Goal: Task Accomplishment & Management: Complete application form

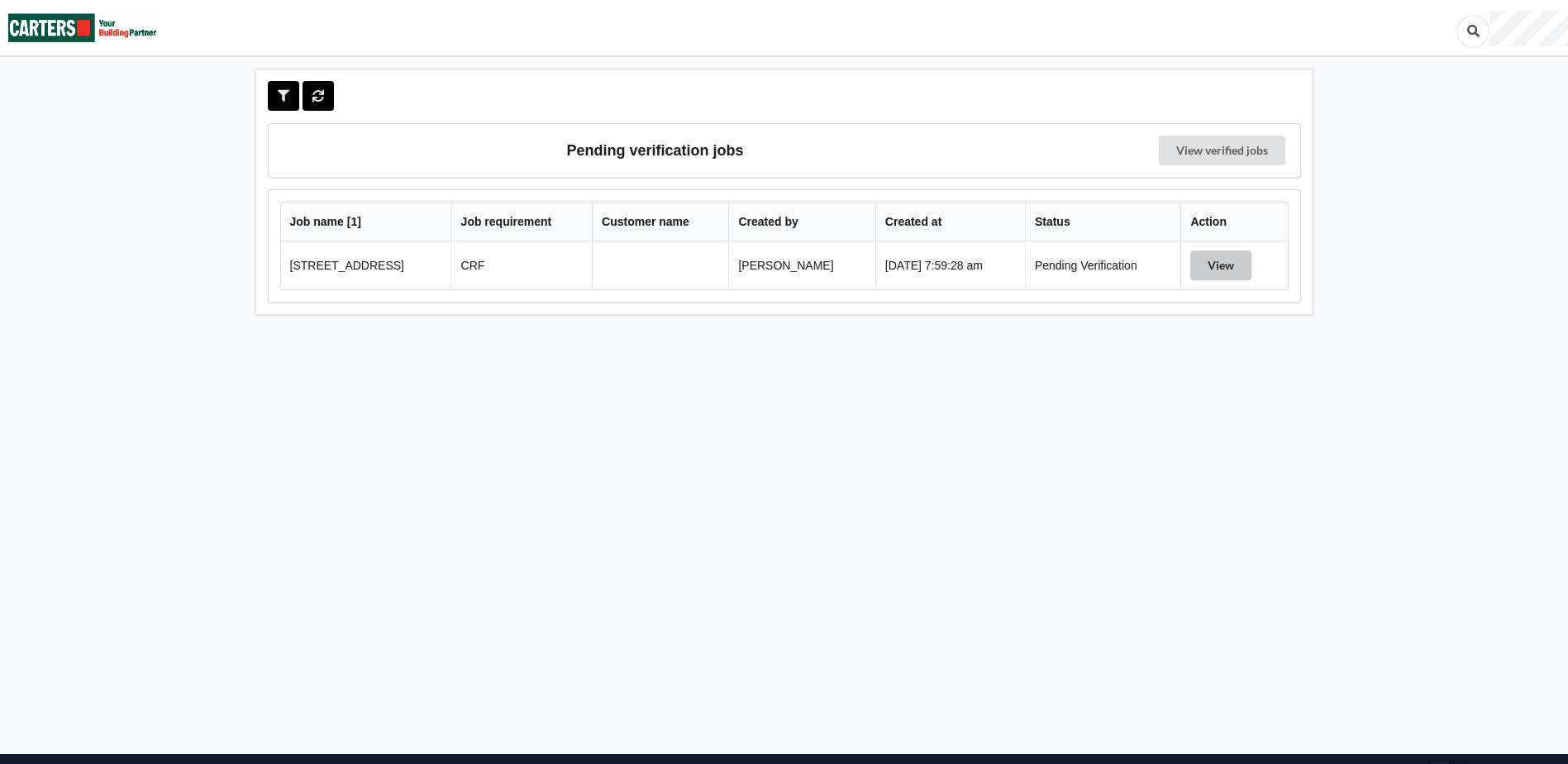
click at [1219, 265] on button "View" at bounding box center [1221, 266] width 61 height 30
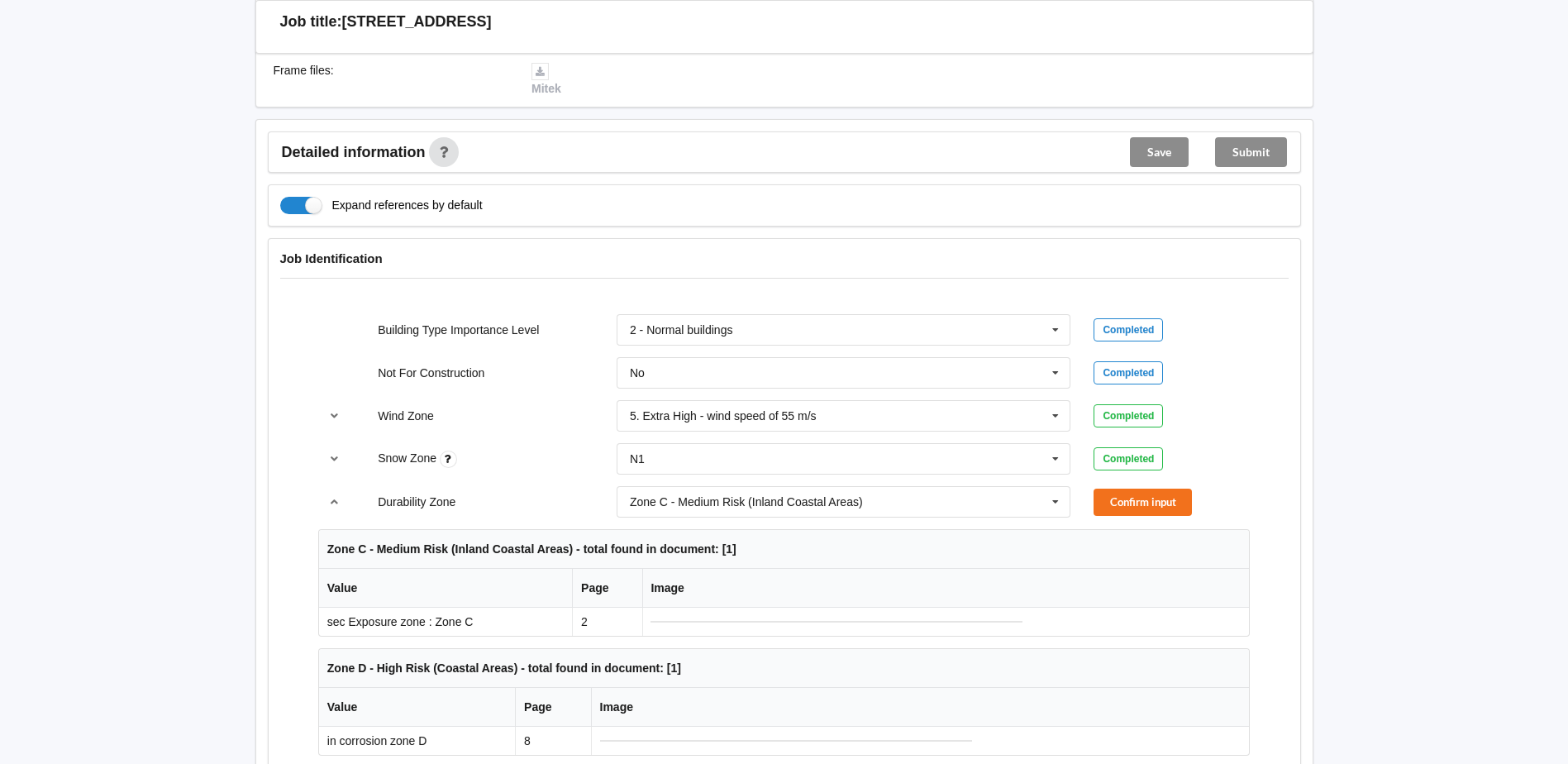
scroll to position [497, 0]
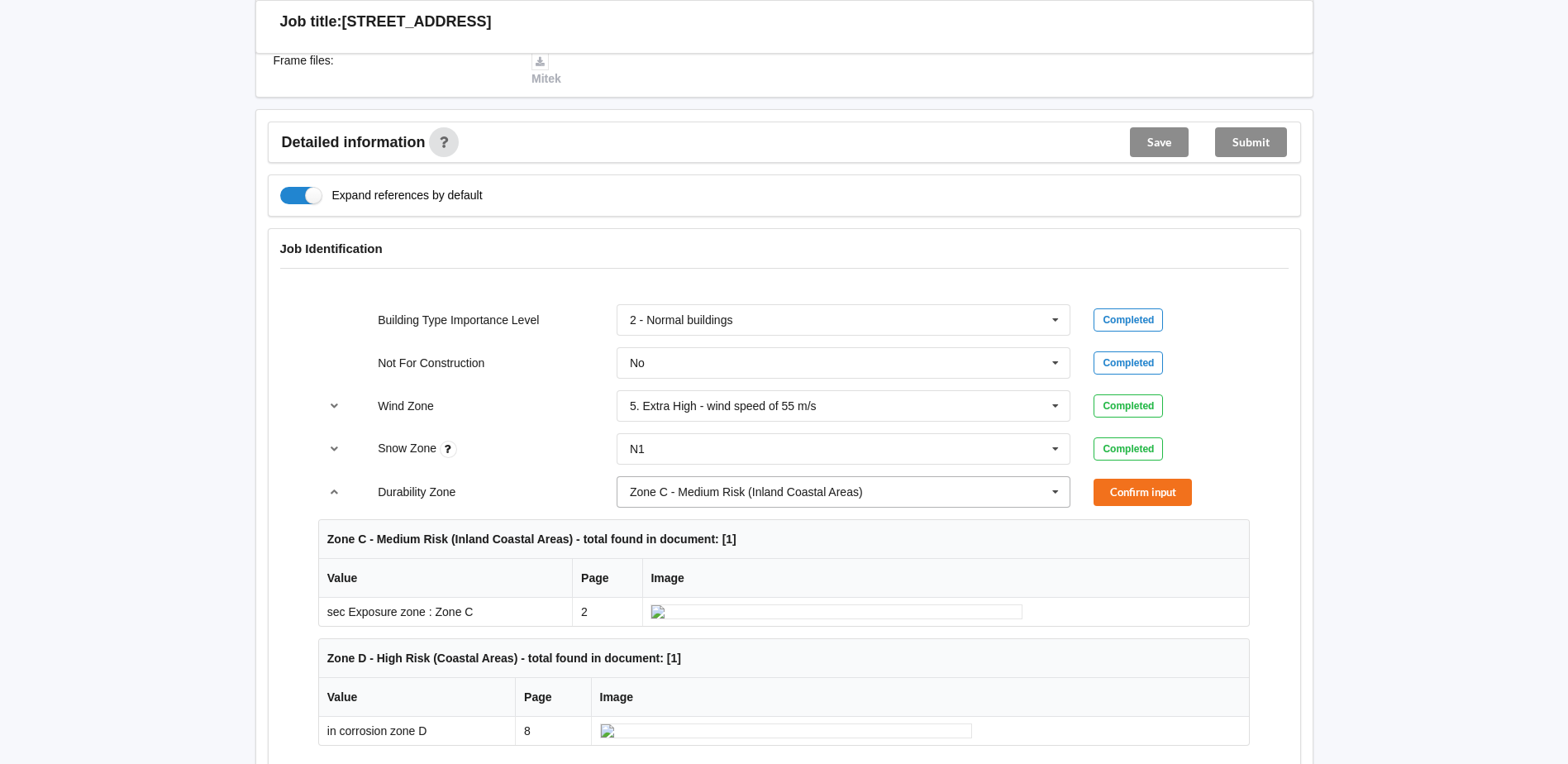
click at [1056, 492] on icon at bounding box center [1056, 492] width 24 height 31
click at [1113, 497] on button "Confirm input" at bounding box center [1142, 492] width 99 height 27
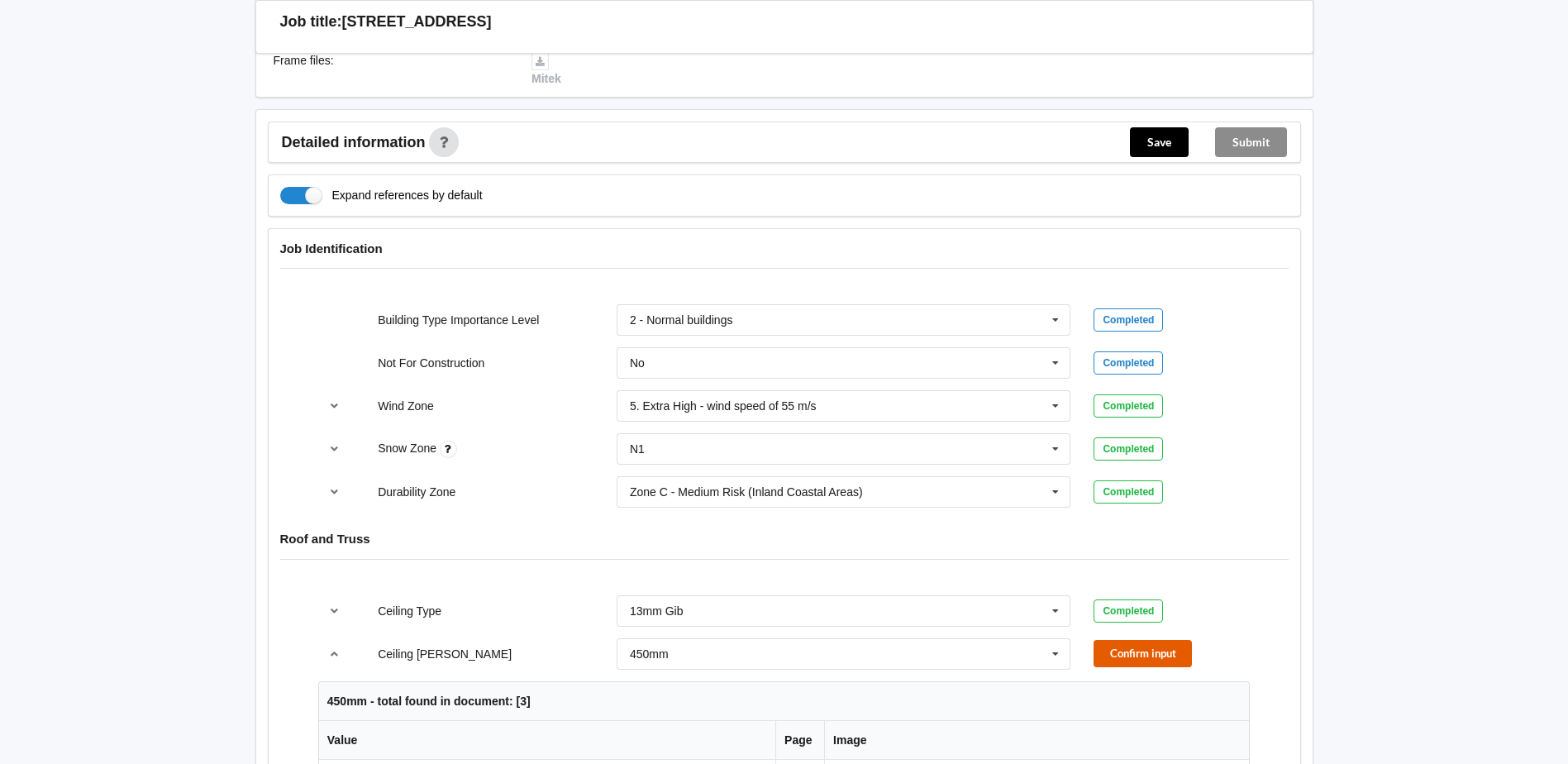
click at [1130, 658] on button "Confirm input" at bounding box center [1142, 653] width 99 height 27
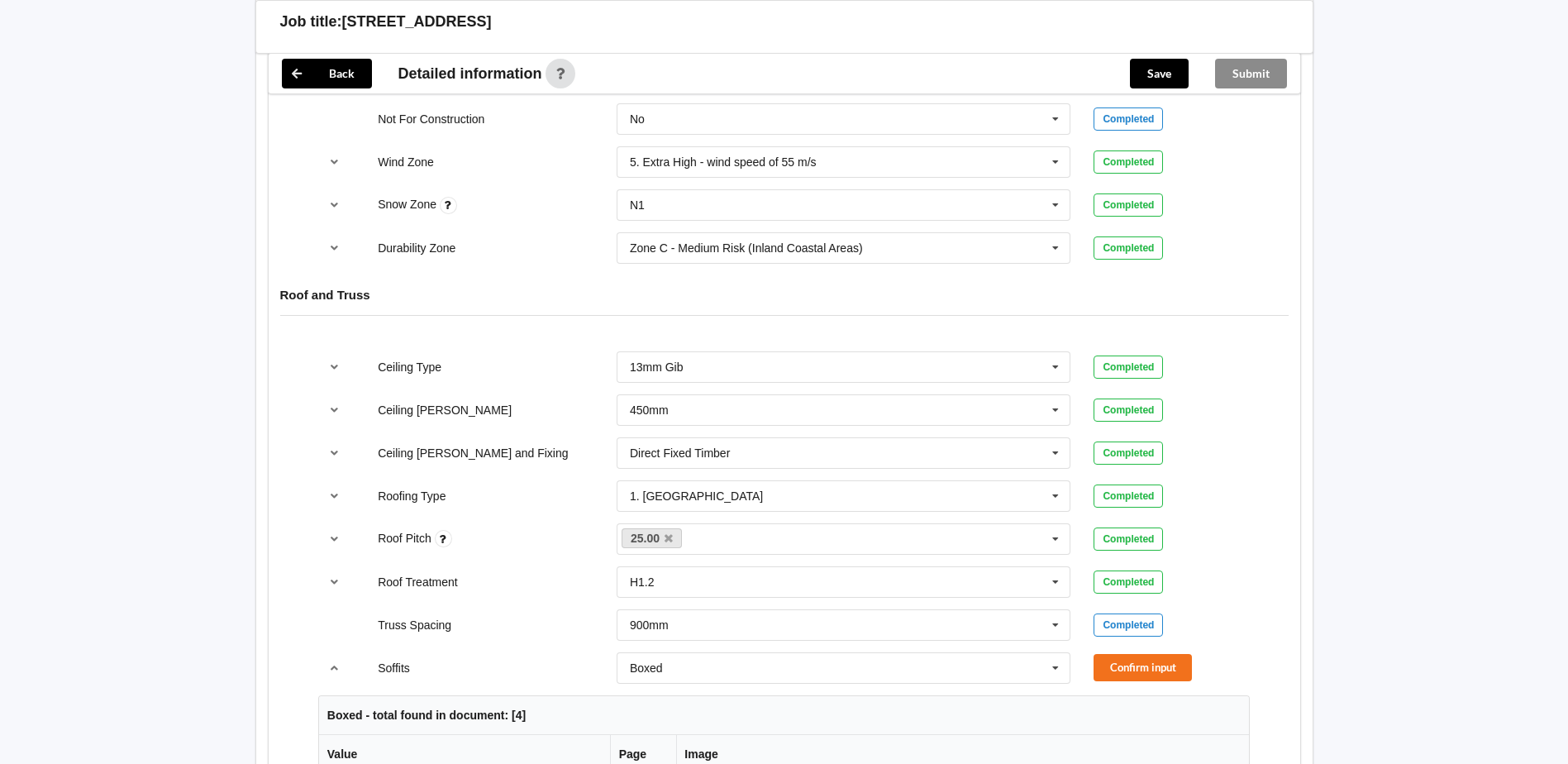
scroll to position [742, 0]
click at [1140, 666] on button "Confirm input" at bounding box center [1142, 665] width 99 height 27
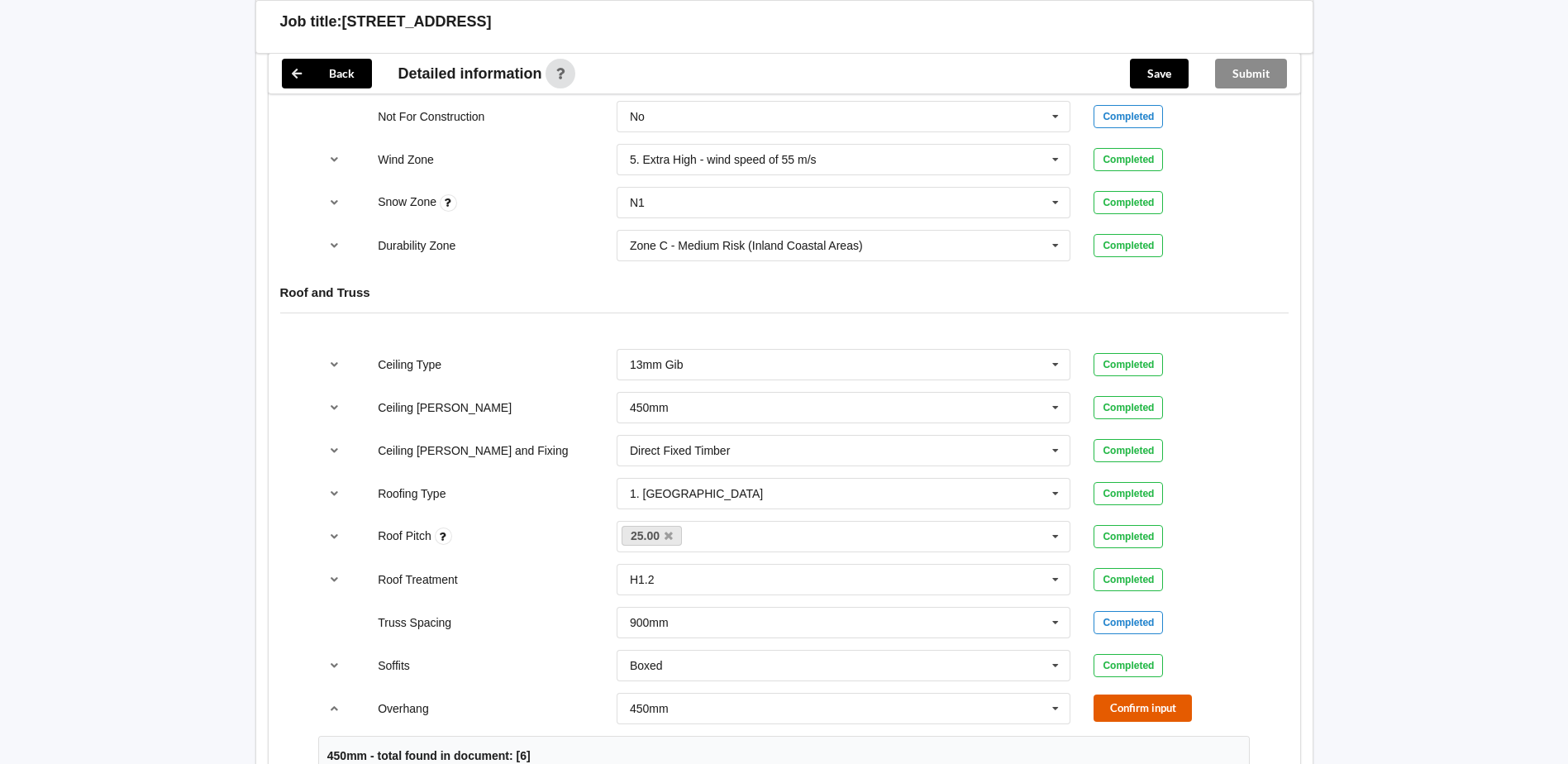
click at [1149, 711] on button "Confirm input" at bounding box center [1142, 708] width 99 height 27
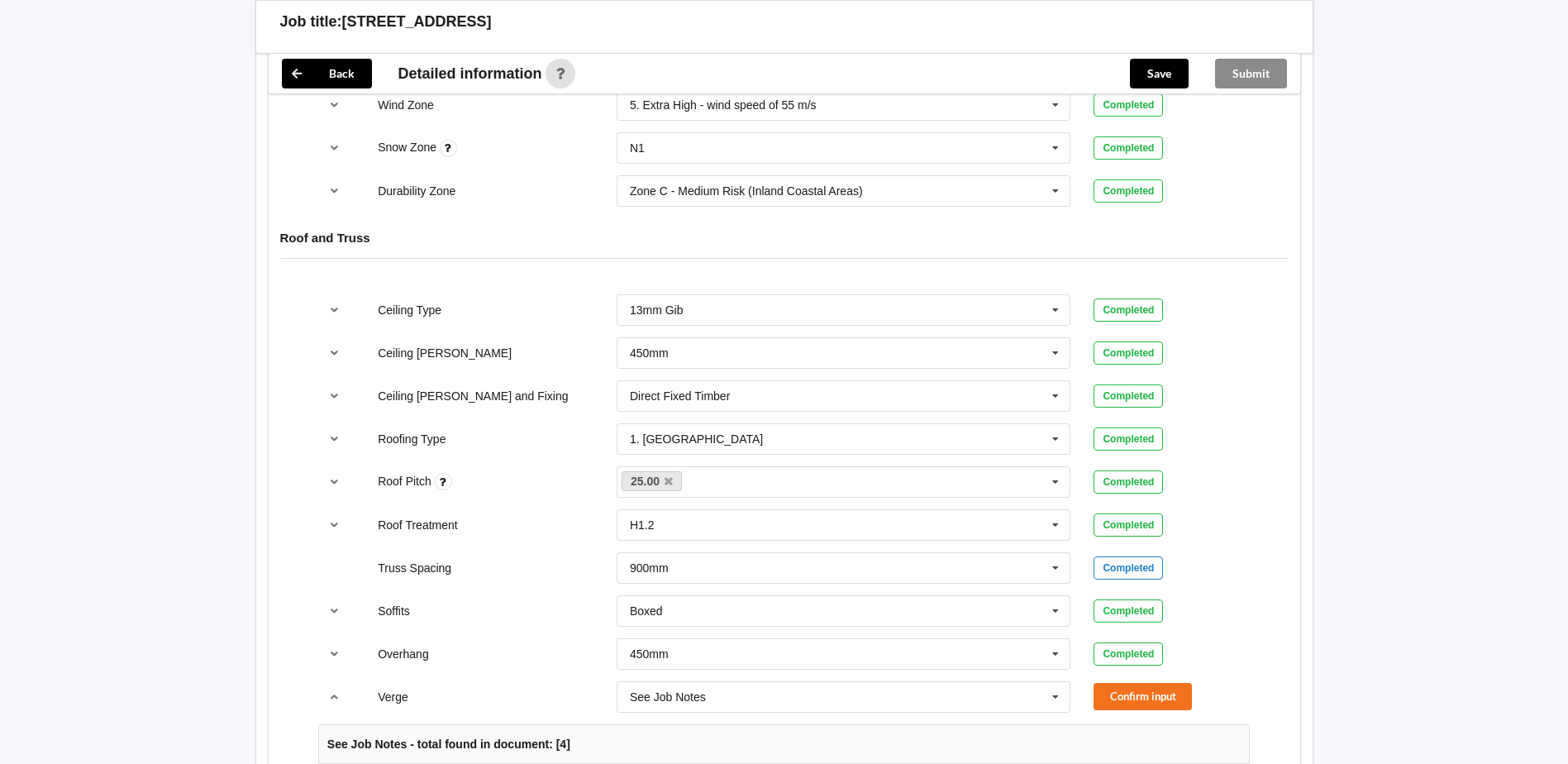
scroll to position [825, 0]
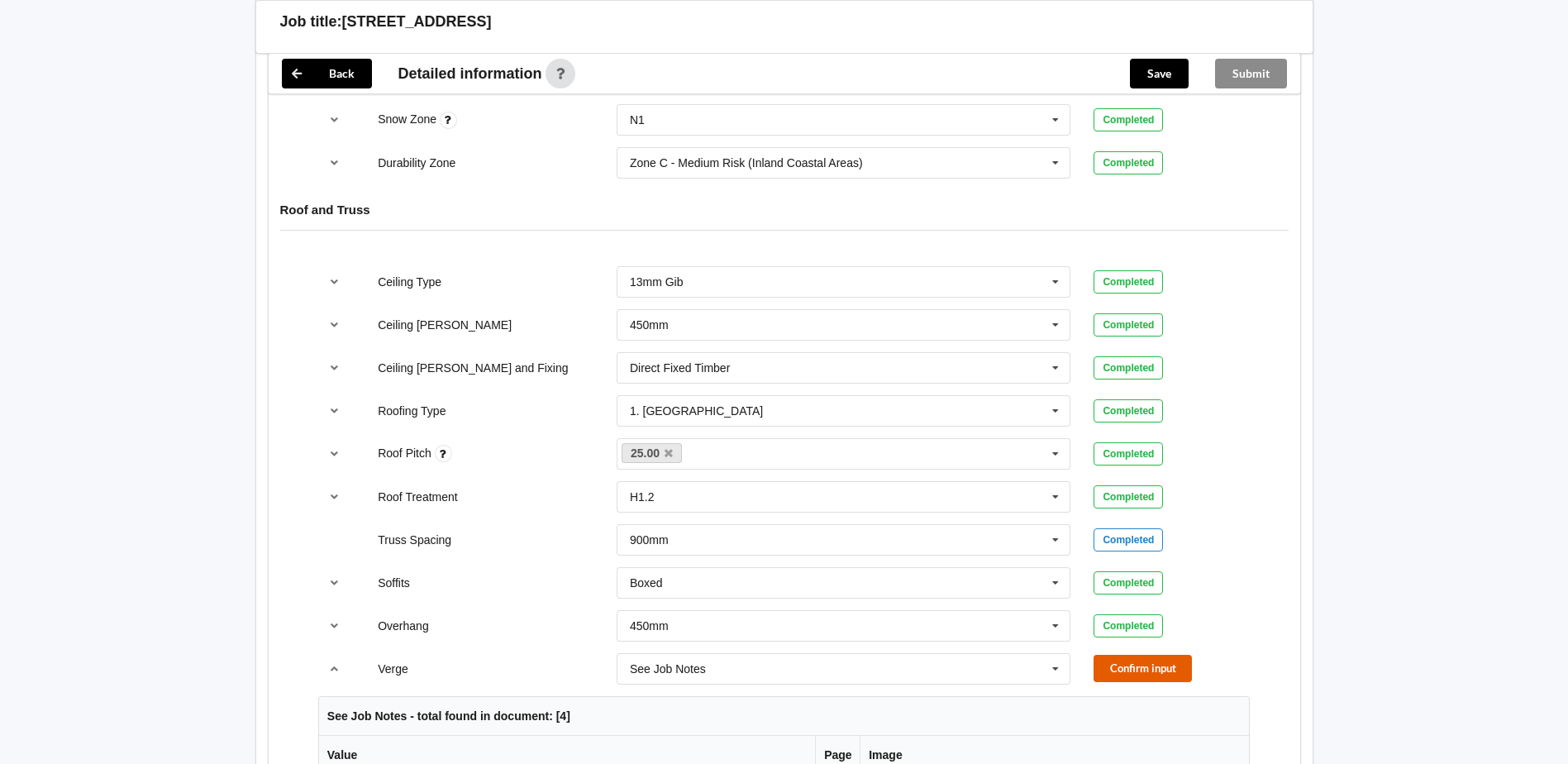
click at [1128, 680] on button "Confirm input" at bounding box center [1142, 668] width 99 height 27
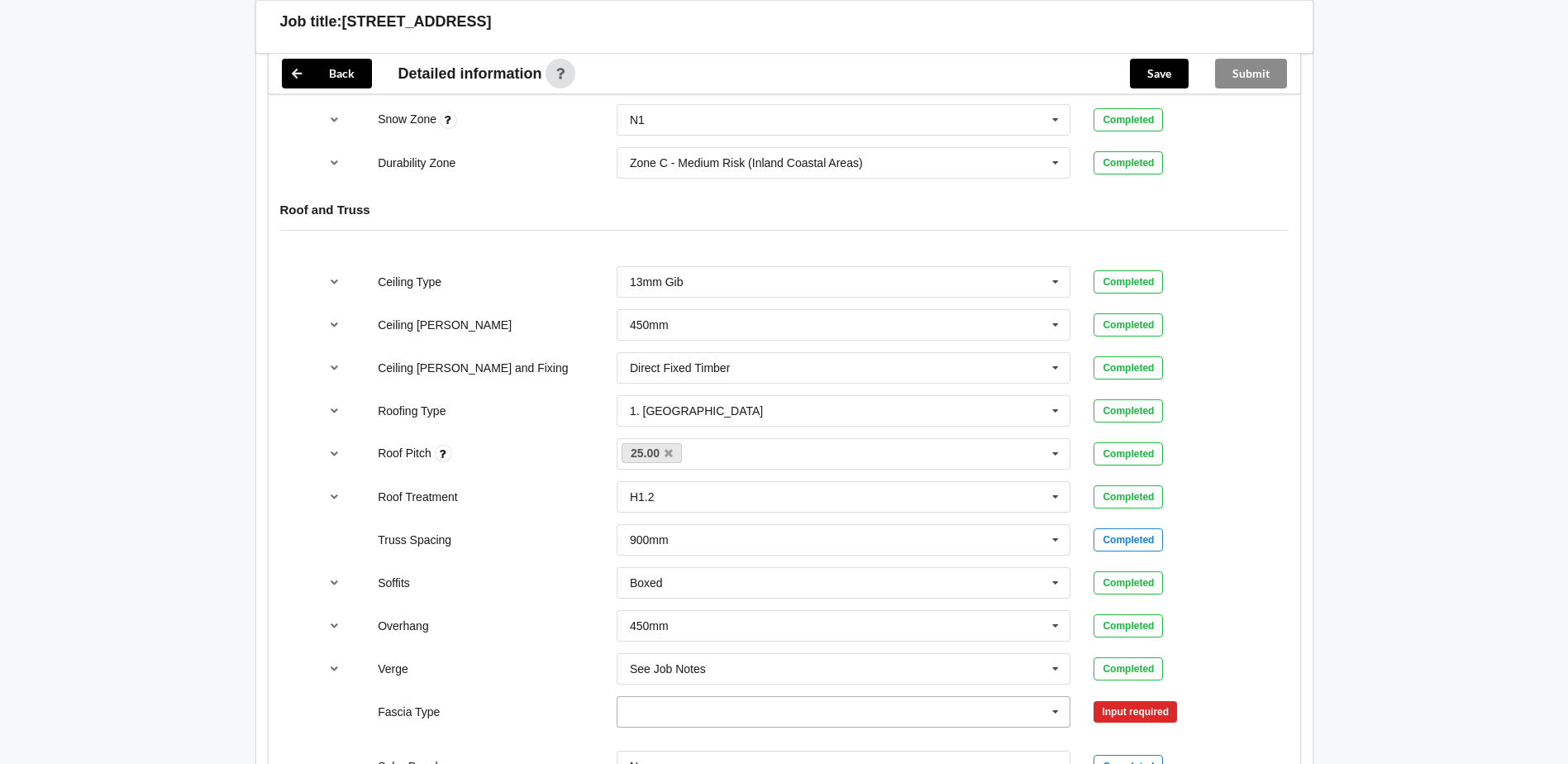
click at [1058, 718] on icon at bounding box center [1056, 712] width 24 height 31
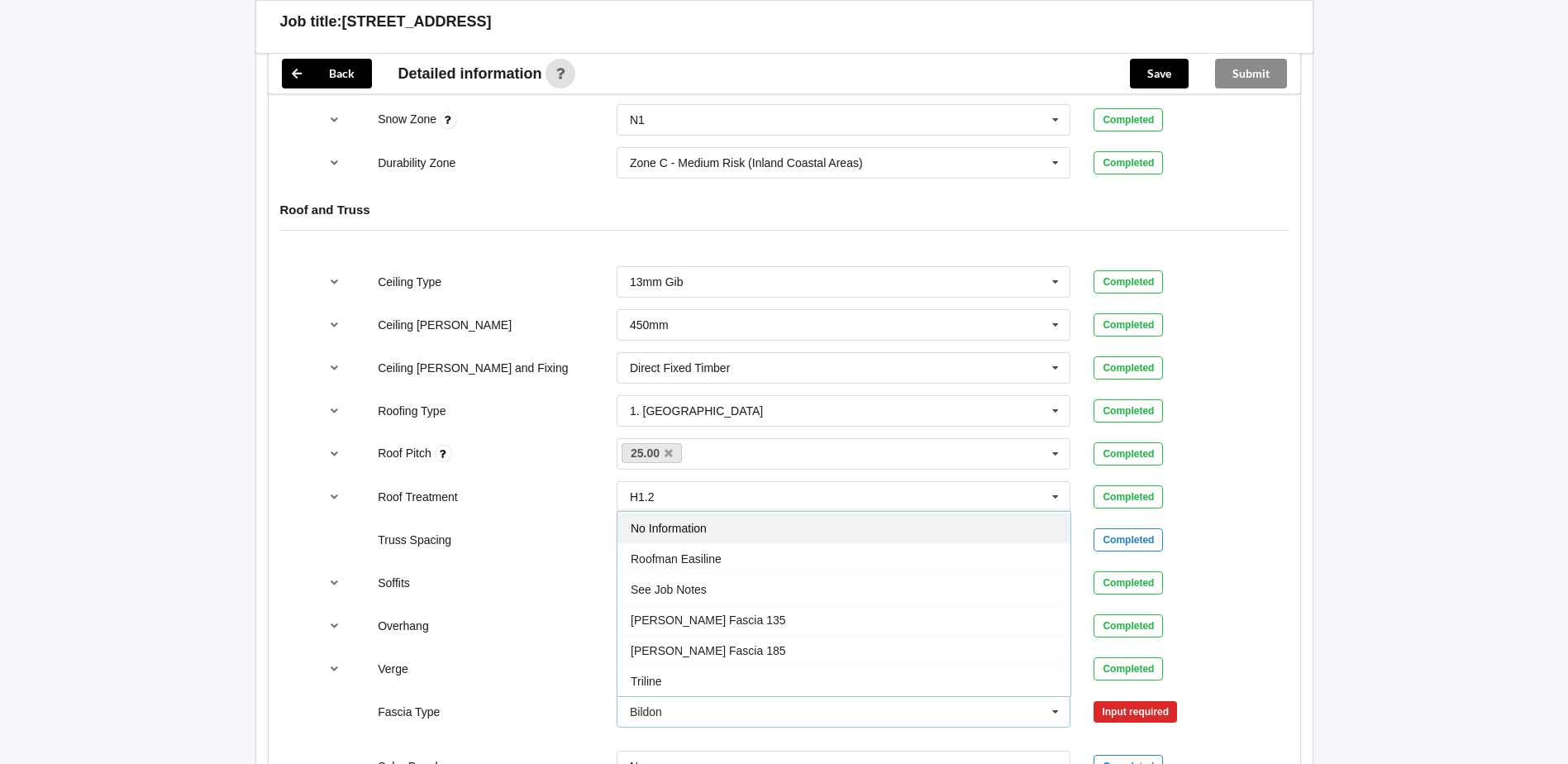
click at [844, 534] on div "No Information" at bounding box center [844, 527] width 453 height 31
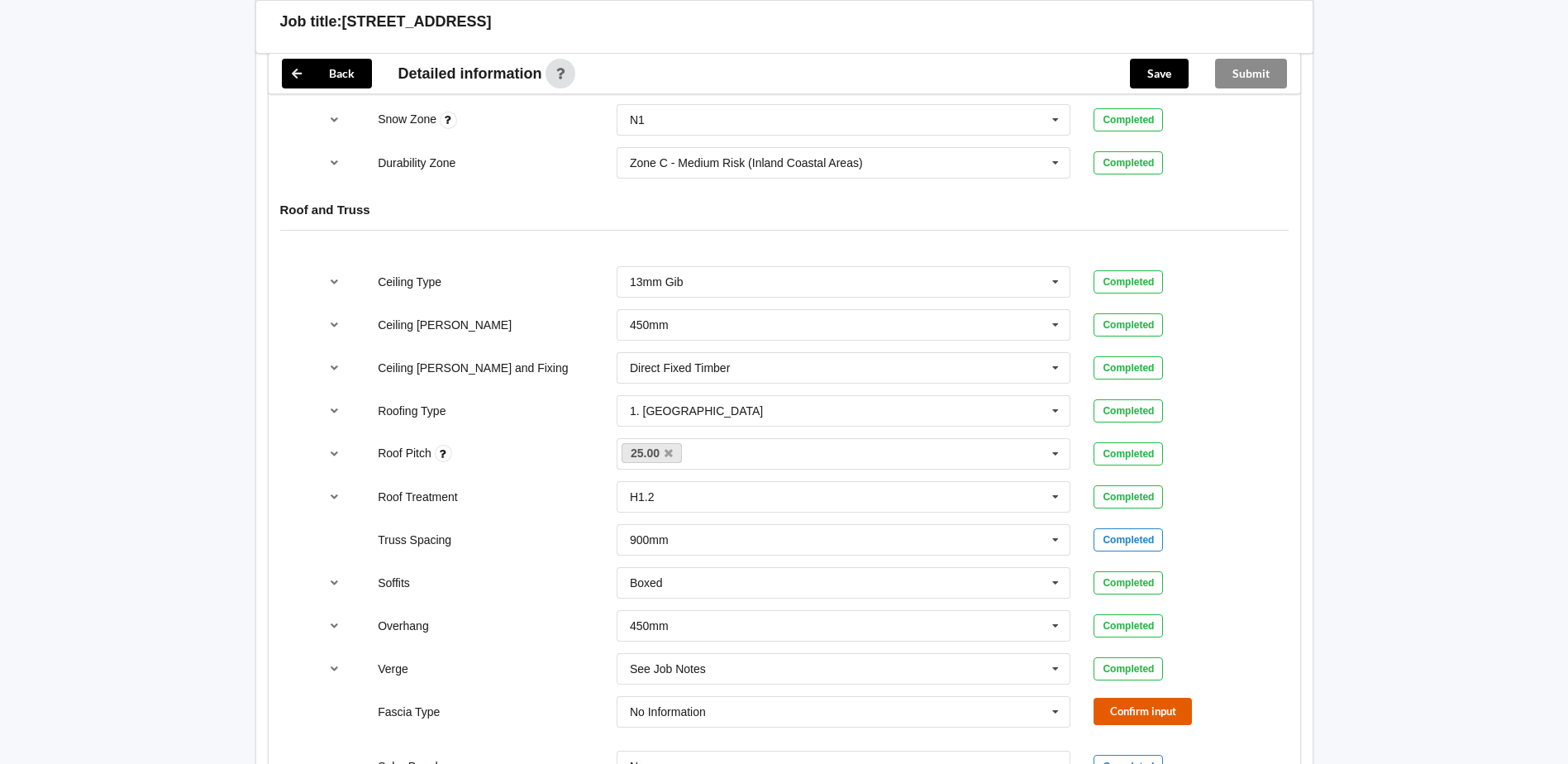
click at [1134, 701] on button "Confirm input" at bounding box center [1142, 711] width 99 height 27
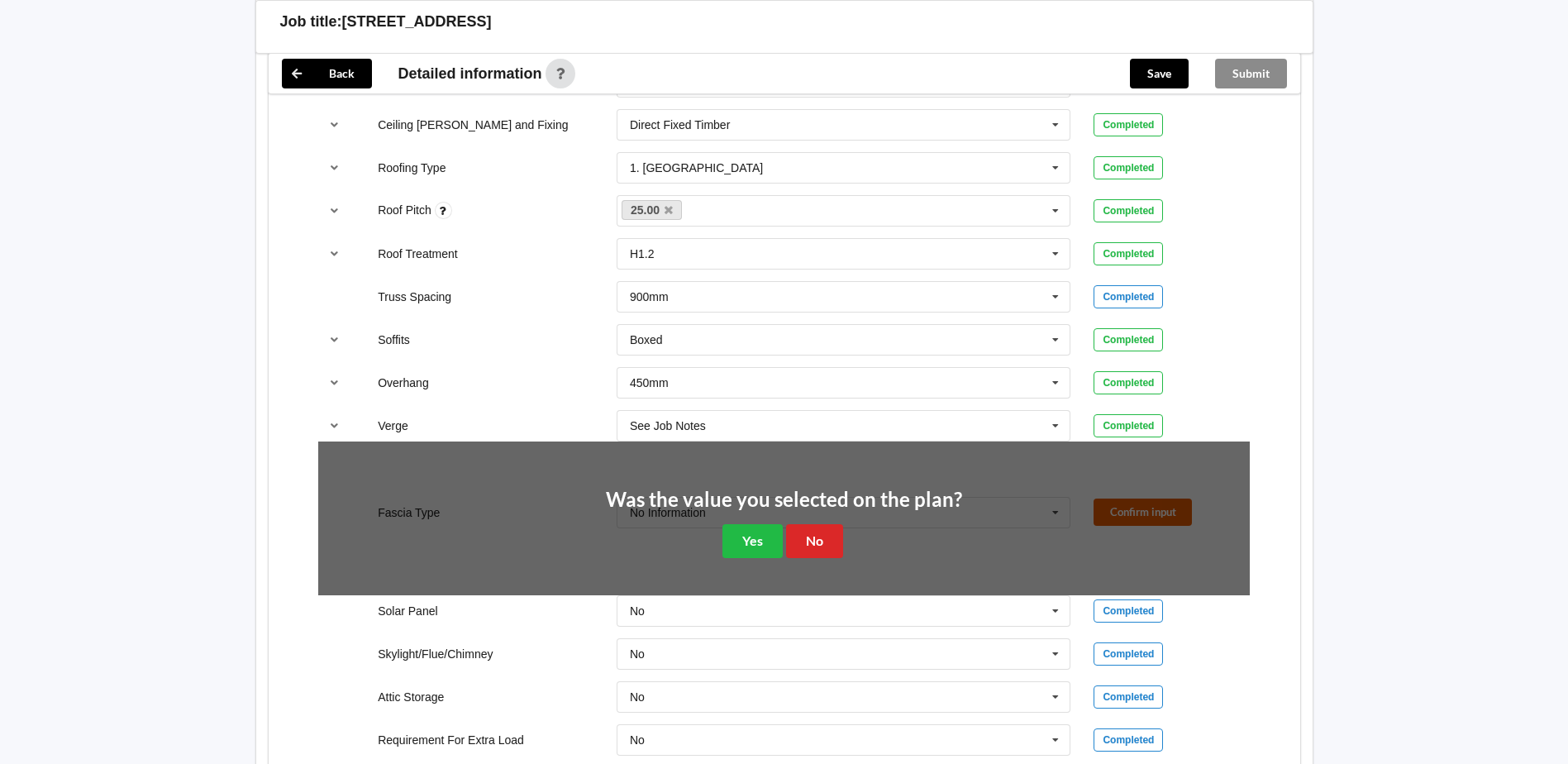
scroll to position [1073, 0]
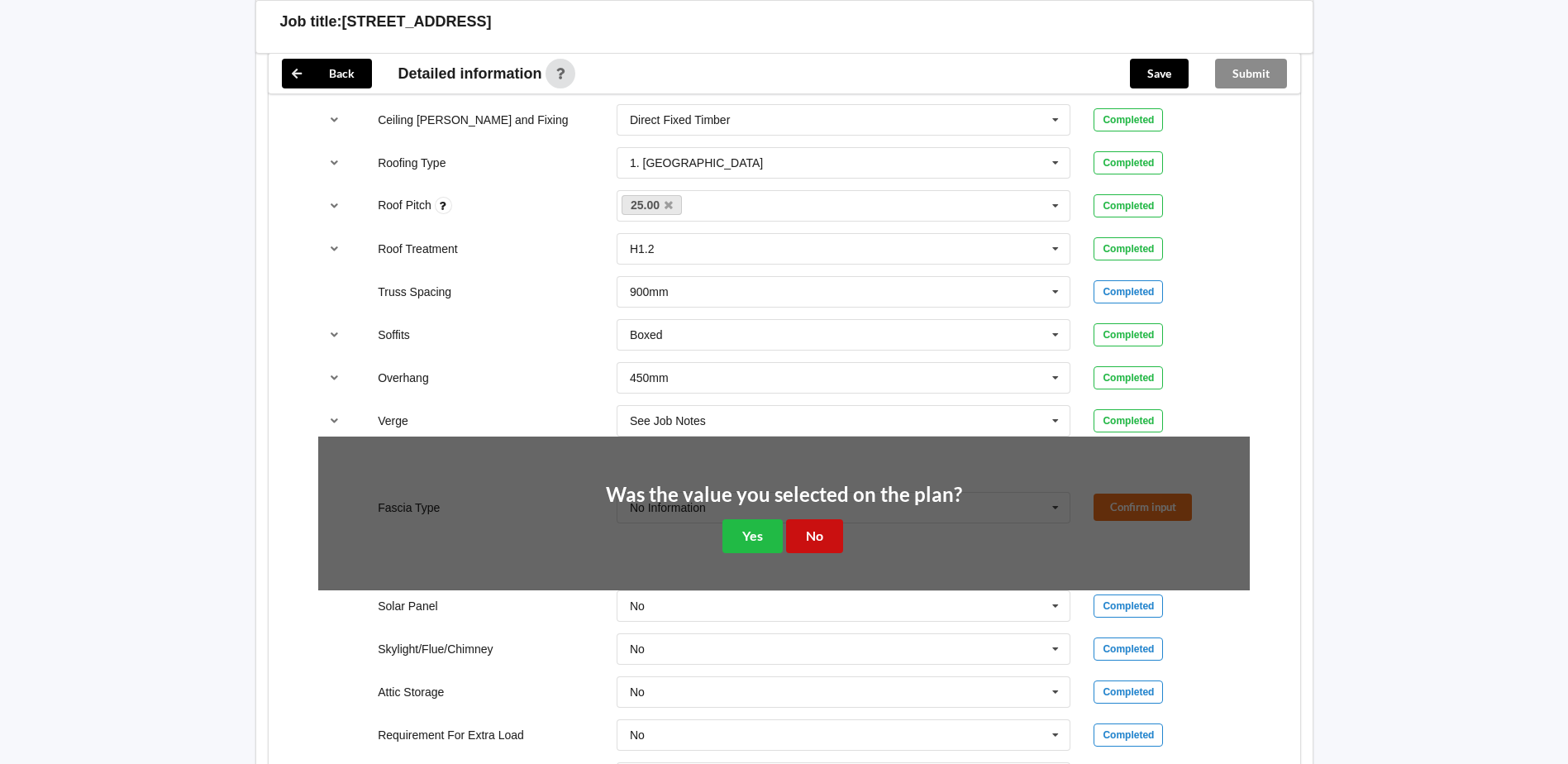
click at [808, 545] on button "No" at bounding box center [814, 536] width 57 height 34
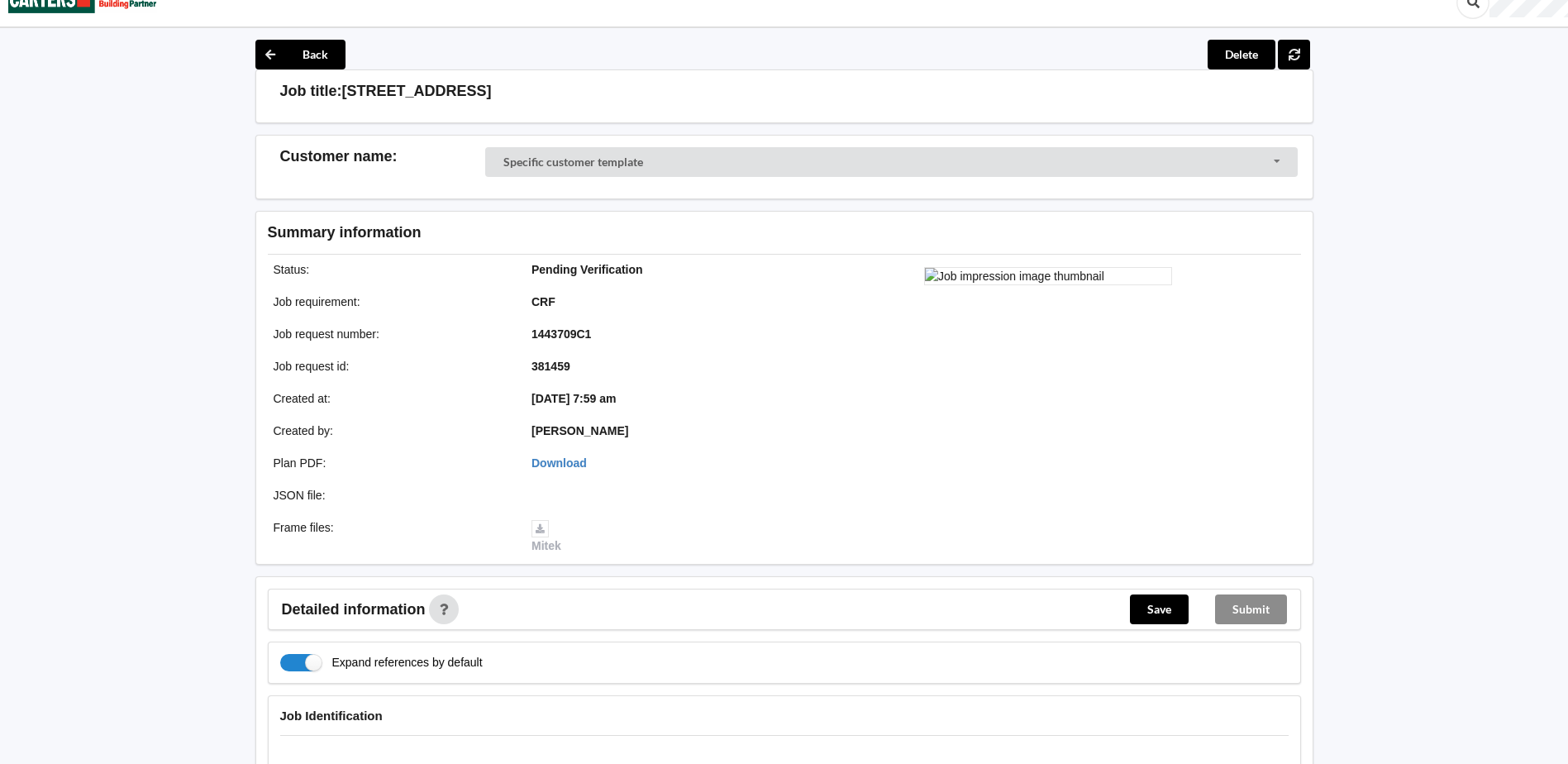
scroll to position [0, 0]
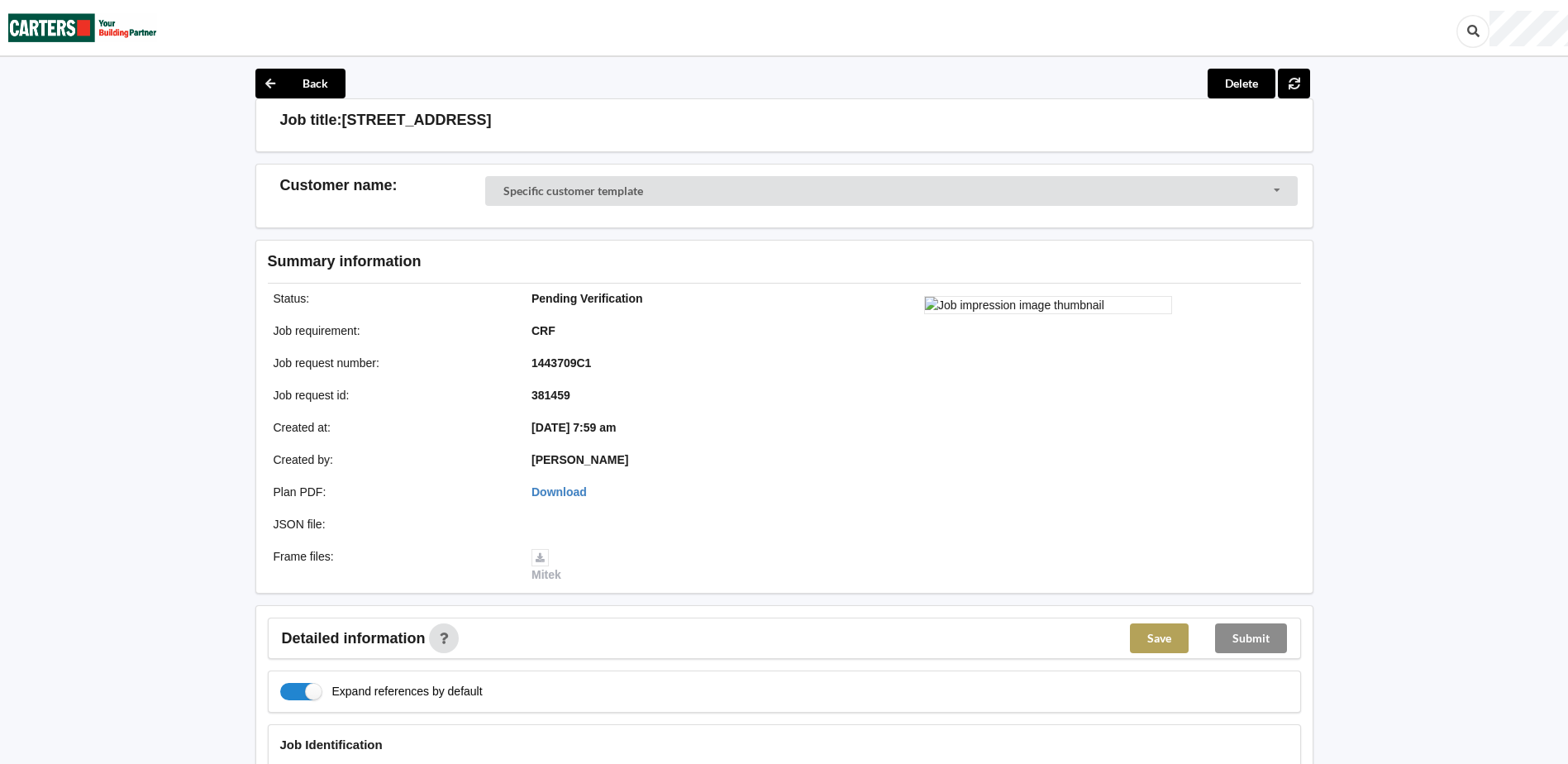
click at [1152, 639] on button "Save" at bounding box center [1159, 638] width 59 height 30
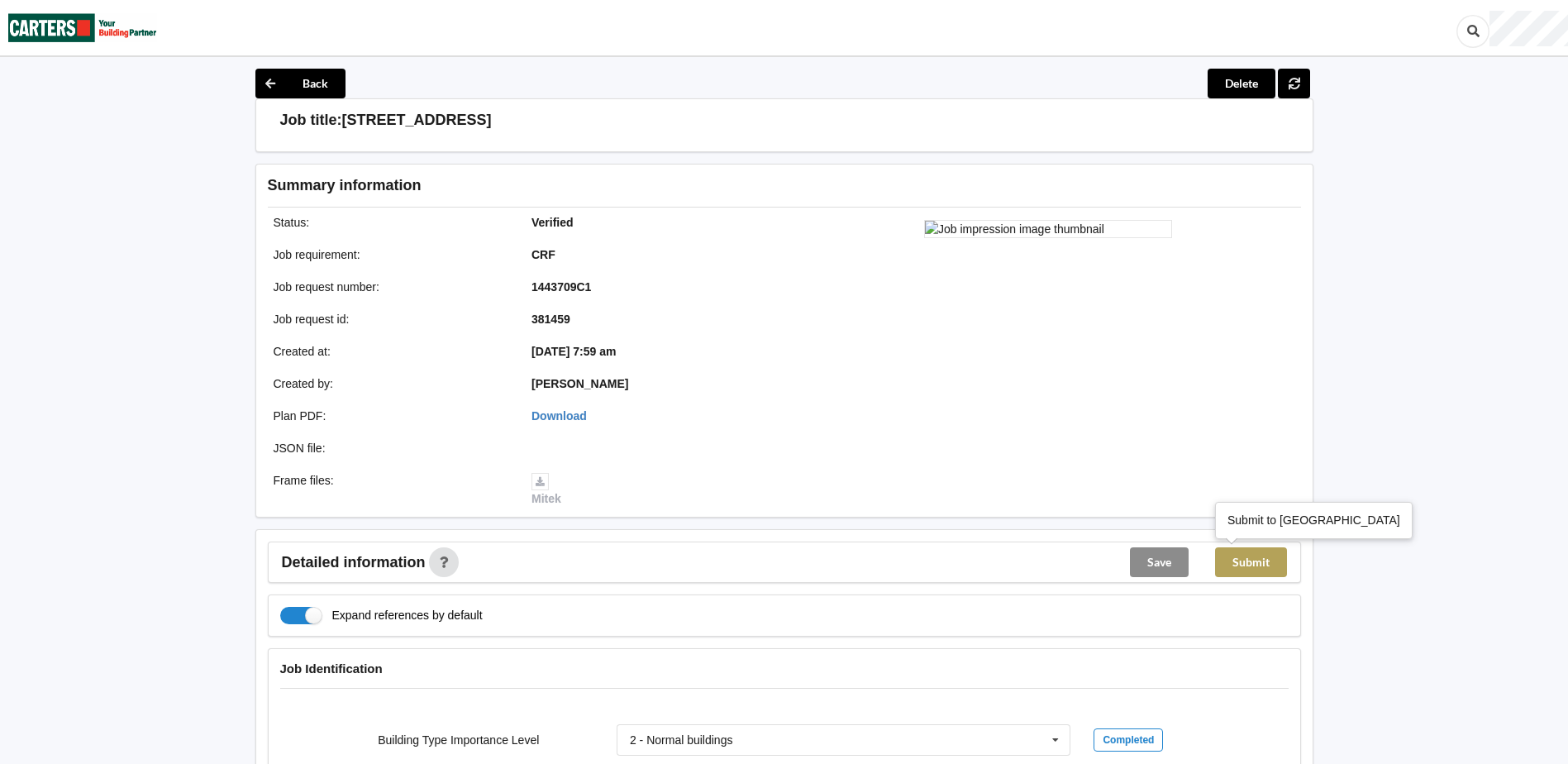
click at [1243, 570] on button "Submit" at bounding box center [1251, 562] width 72 height 30
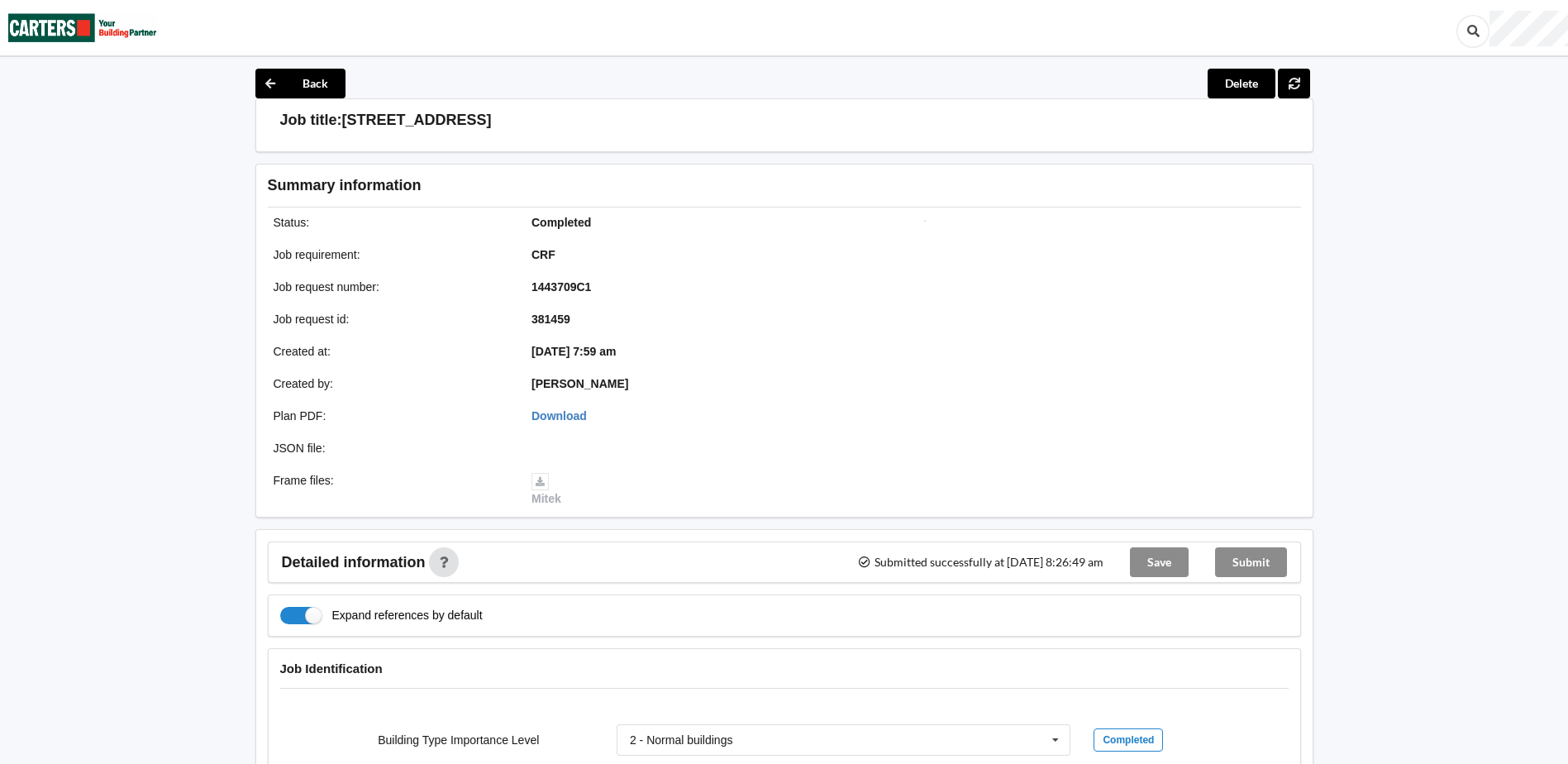
click at [1234, 573] on div "Submit" at bounding box center [1251, 562] width 99 height 39
click at [1246, 559] on div "Submit" at bounding box center [1251, 562] width 99 height 39
